Goal: Information Seeking & Learning: Learn about a topic

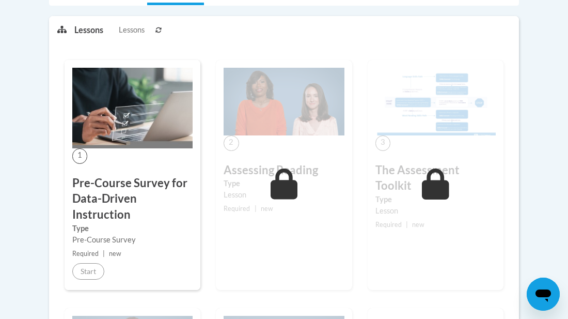
scroll to position [259, 0]
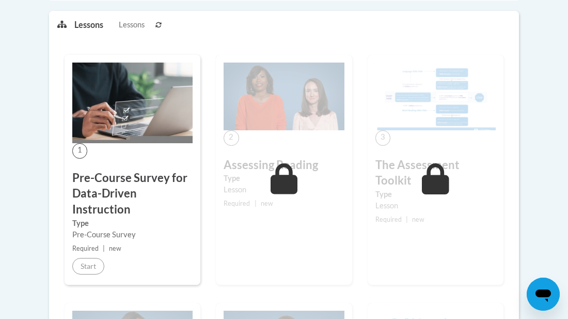
click at [82, 255] on div "1 Pre-Course Survey for Data-Driven Instruction Type Pre-Course Survey Required…" at bounding box center [133, 170] width 136 height 230
click at [169, 215] on h3 "Pre-Course Survey for Data-Driven Instruction" at bounding box center [132, 194] width 120 height 48
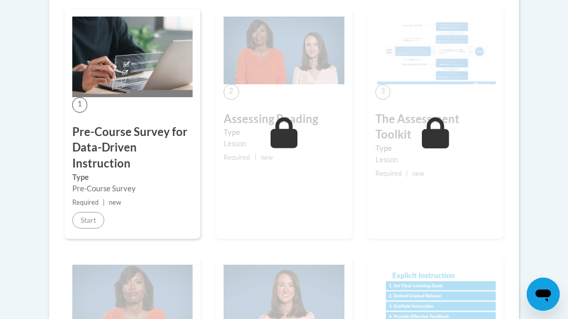
scroll to position [307, 0]
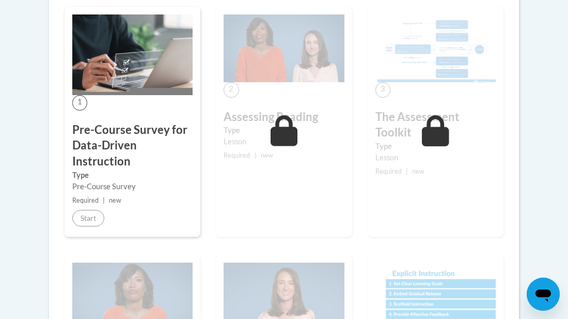
click at [169, 212] on div "1 Pre-Course Survey for Data-Driven Instruction Type Pre-Course Survey Required…" at bounding box center [133, 122] width 136 height 230
click at [233, 206] on div "2 Assessing Reading Type Lesson Required | new Start Details Feedback" at bounding box center [284, 122] width 136 height 230
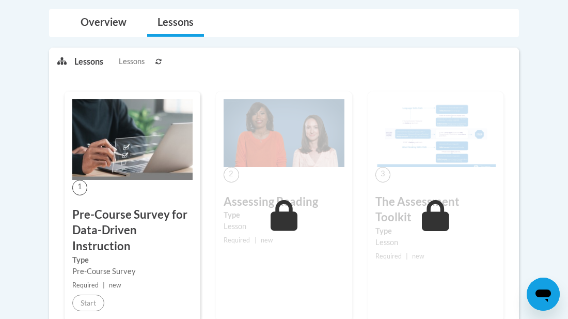
scroll to position [226, 0]
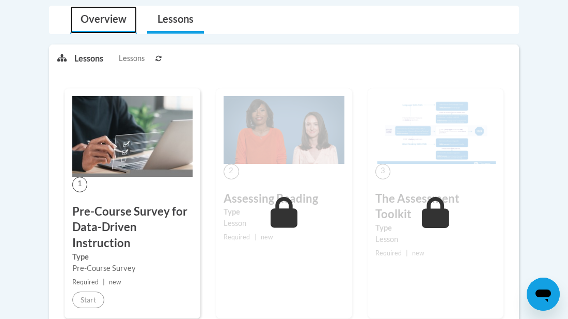
click at [109, 30] on link "Overview" at bounding box center [103, 19] width 67 height 27
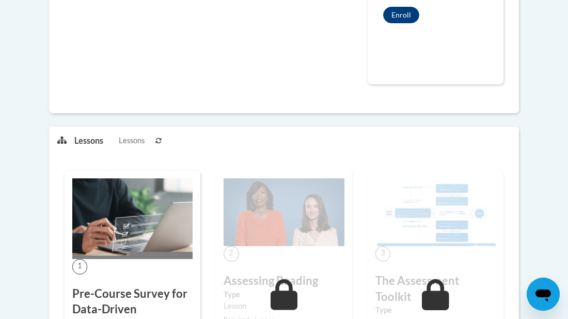
scroll to position [436, 0]
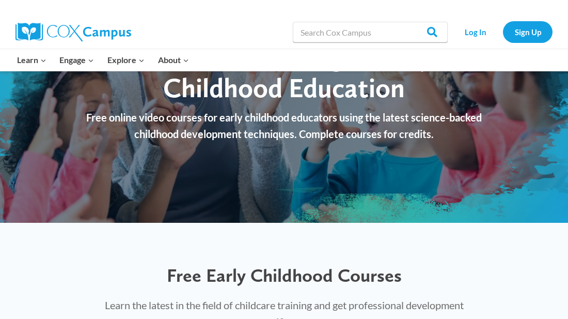
scroll to position [109, 0]
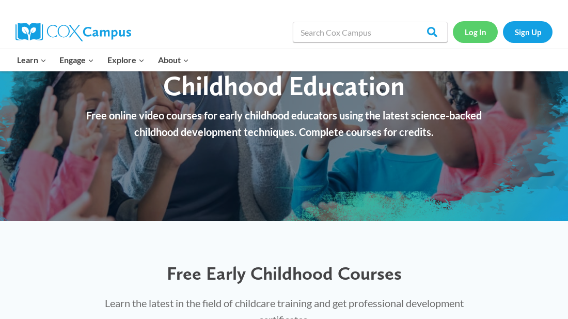
click at [466, 29] on link "Log In" at bounding box center [475, 31] width 45 height 21
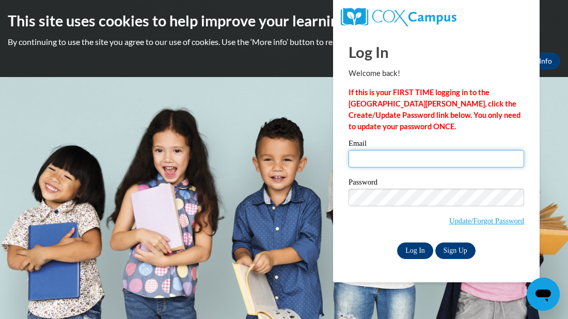
type input "scottberry2015k@gmail.com"
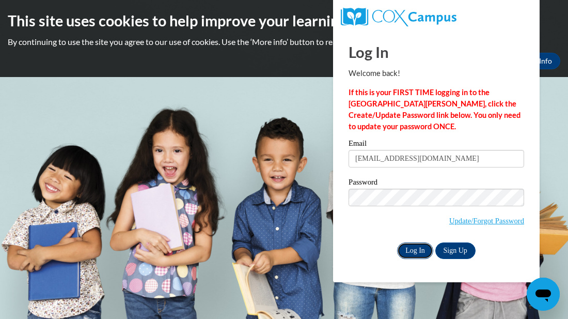
click at [413, 252] on input "Log In" at bounding box center [415, 250] width 36 height 17
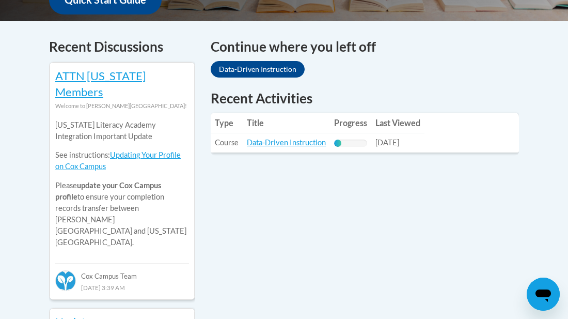
scroll to position [432, 0]
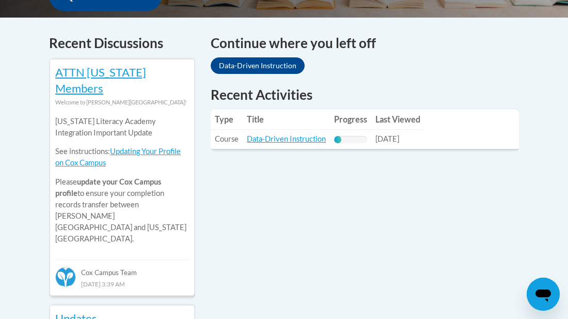
click at [321, 115] on th "Title" at bounding box center [286, 119] width 87 height 21
click at [232, 57] on link "Data-Driven Instruction" at bounding box center [258, 65] width 94 height 17
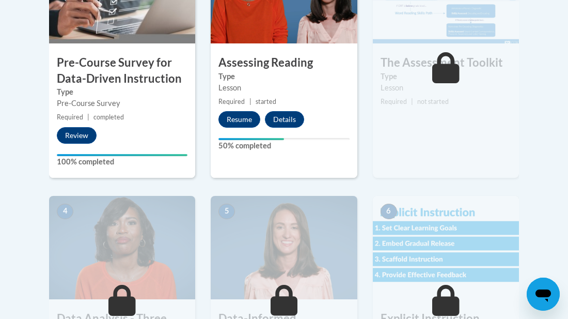
scroll to position [411, 0]
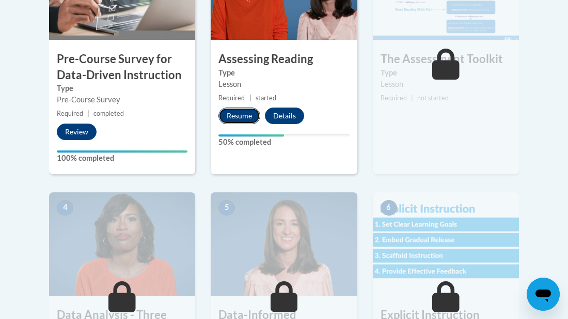
click at [233, 115] on button "Resume" at bounding box center [239, 115] width 42 height 17
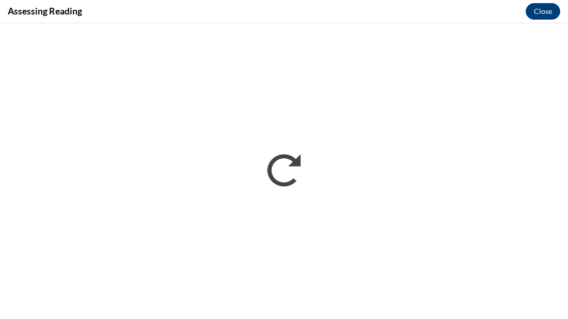
scroll to position [0, 0]
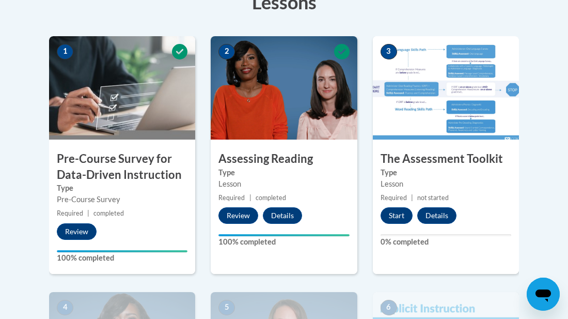
scroll to position [312, 0]
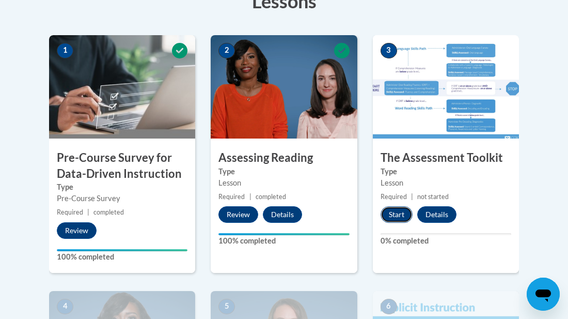
click at [398, 208] on button "Start" at bounding box center [397, 214] width 32 height 17
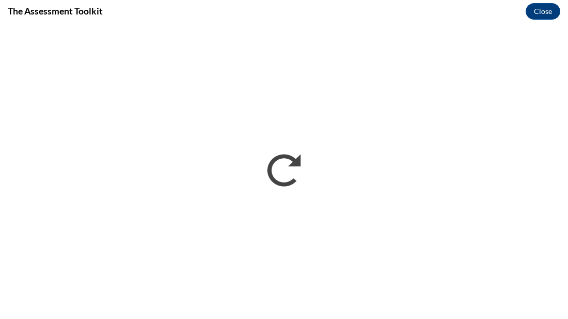
scroll to position [0, 0]
click at [534, 19] on button "Close" at bounding box center [543, 11] width 35 height 17
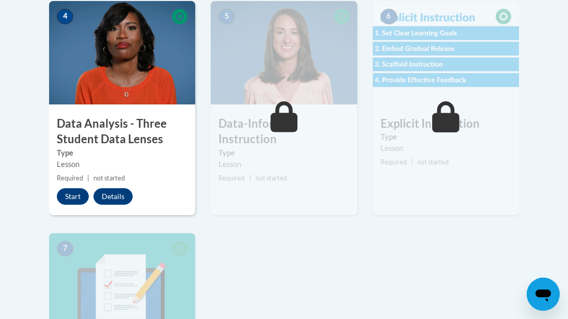
scroll to position [601, 0]
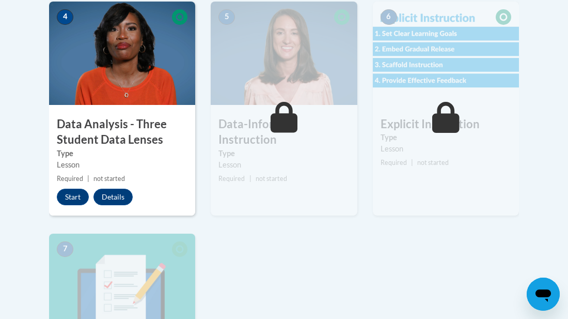
click at [153, 202] on div "4 Data Analysis - Three Student Data Lenses Type Lesson Required | not started …" at bounding box center [122, 109] width 146 height 214
click at [79, 198] on button "Start" at bounding box center [73, 197] width 32 height 17
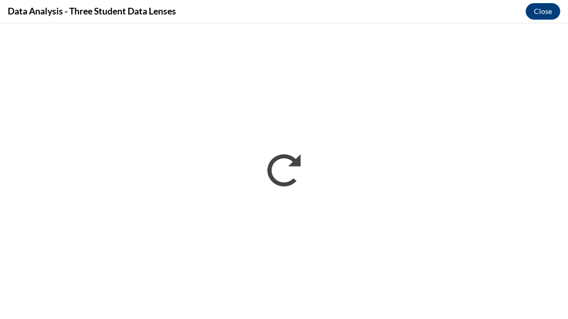
scroll to position [0, 0]
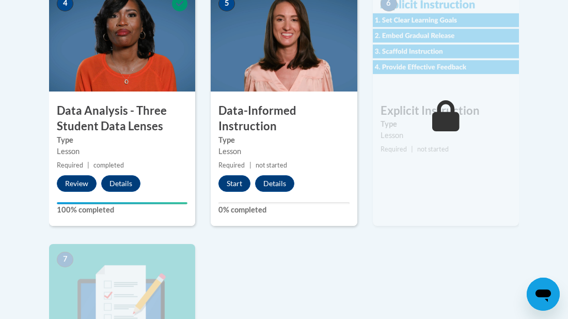
scroll to position [618, 0]
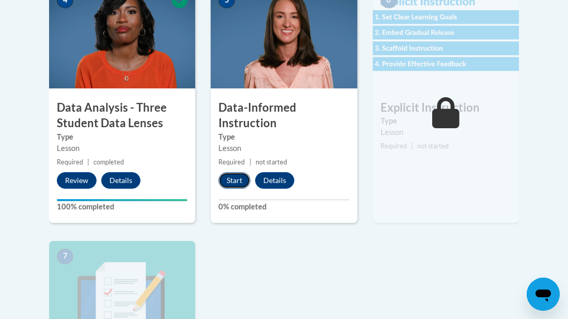
click at [228, 187] on button "Start" at bounding box center [234, 180] width 32 height 17
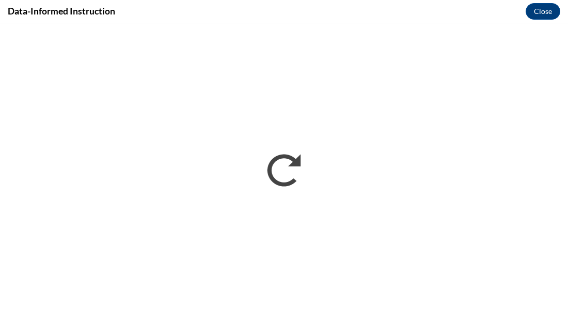
scroll to position [0, 0]
